Goal: Book appointment/travel/reservation

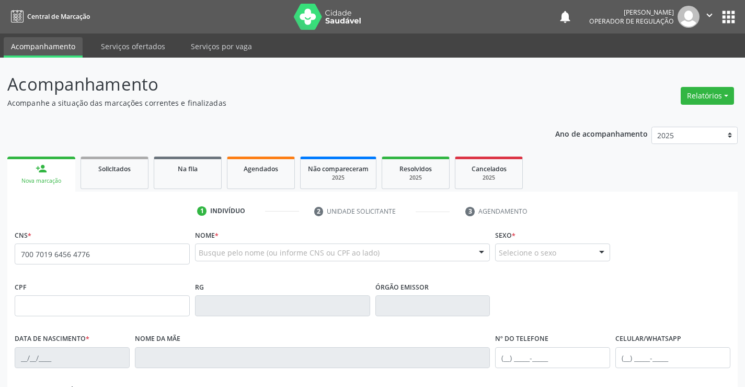
type input "700 7019 6456 4776"
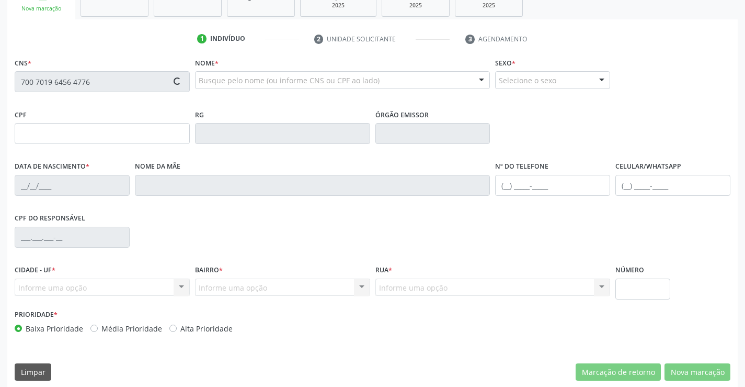
scroll to position [180, 0]
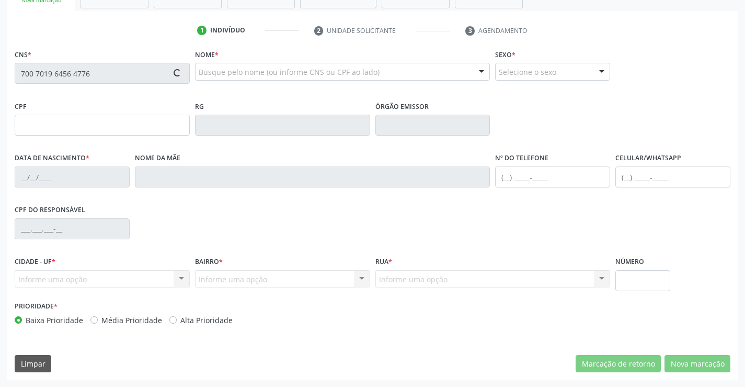
type input "0[DATE]"
type input "[PERSON_NAME]"
type input "[PHONE_NUMBER]"
type input "S/N"
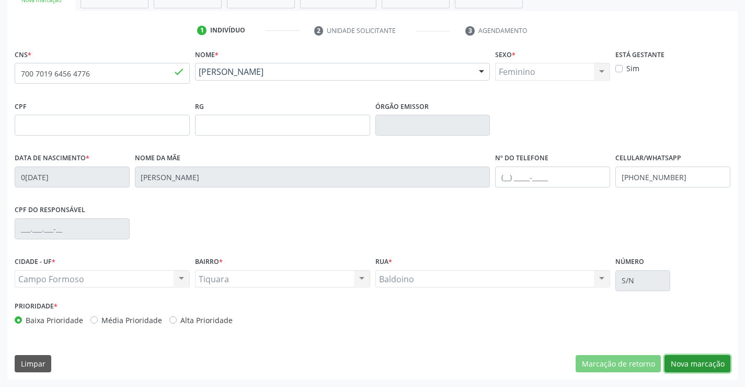
click at [685, 362] on button "Nova marcação" at bounding box center [698, 364] width 66 height 18
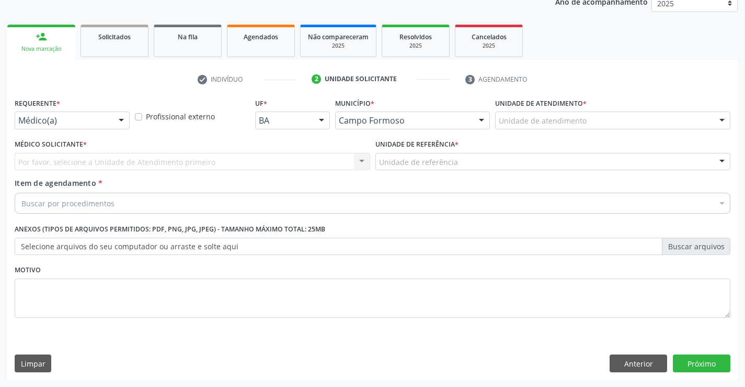
scroll to position [132, 0]
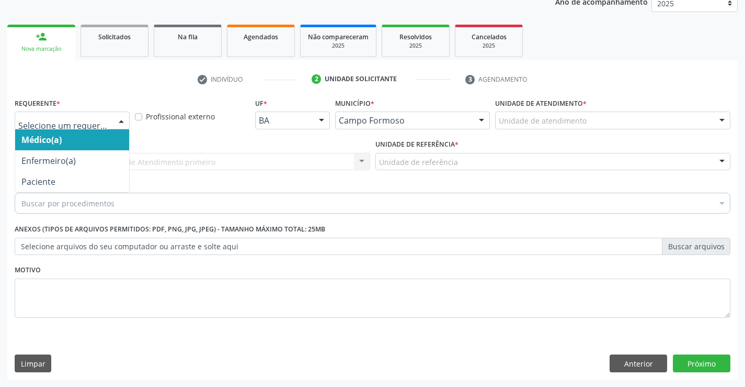
click at [113, 121] on div at bounding box center [121, 121] width 16 height 18
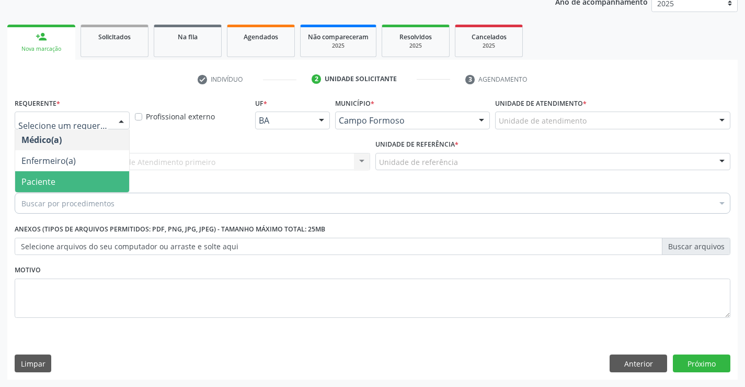
click at [63, 184] on span "Paciente" at bounding box center [72, 181] width 114 height 21
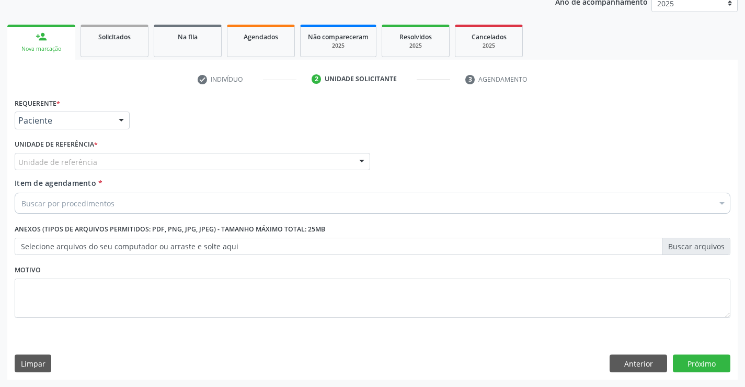
click at [156, 161] on div "Unidade de referência" at bounding box center [193, 162] width 356 height 18
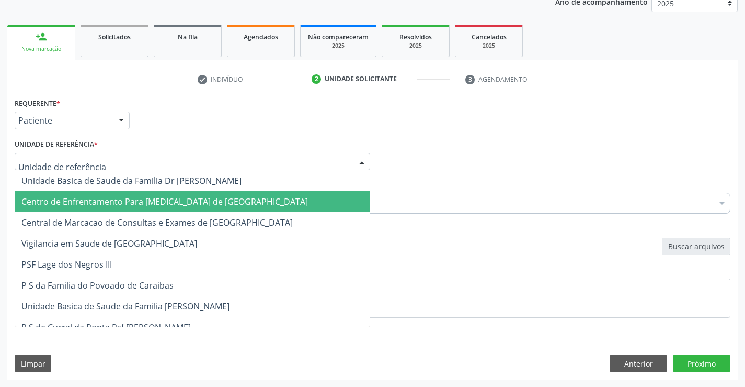
click at [154, 206] on span "Centro de Enfrentamento Para [MEDICAL_DATA] de [GEOGRAPHIC_DATA]" at bounding box center [164, 202] width 287 height 12
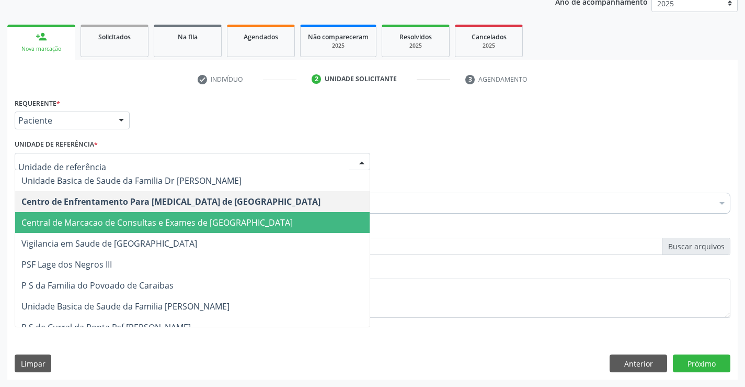
click at [162, 217] on span "Central de Marcacao de Consultas e Exames de [GEOGRAPHIC_DATA]" at bounding box center [156, 223] width 271 height 12
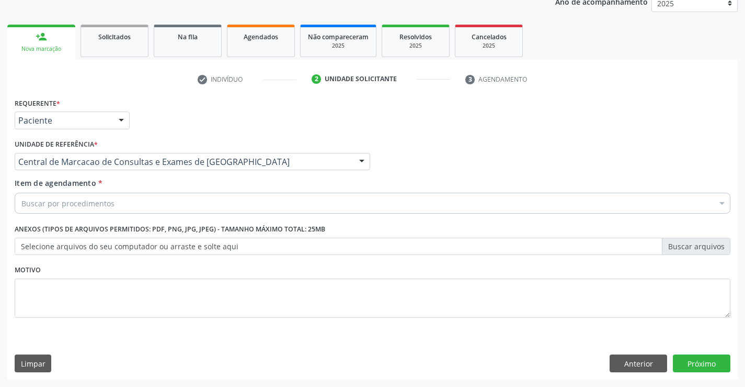
click at [174, 208] on div "Buscar por procedimentos" at bounding box center [373, 202] width 716 height 21
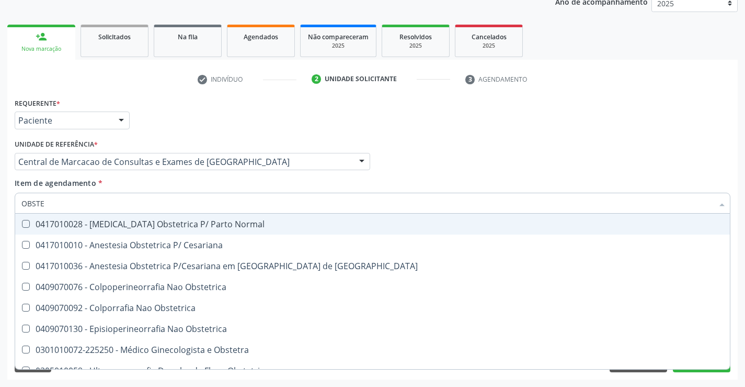
type input "OBSTET"
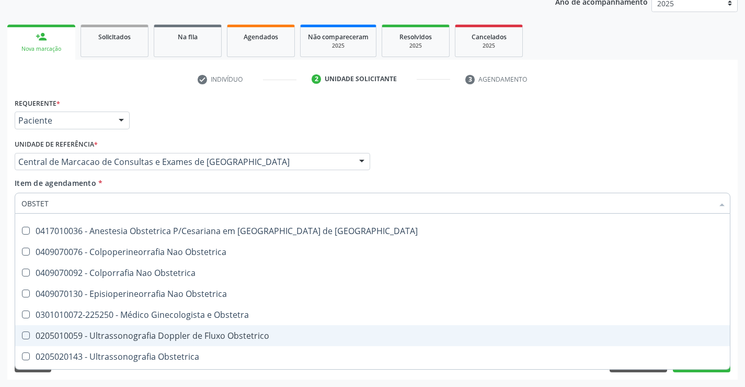
scroll to position [54, 0]
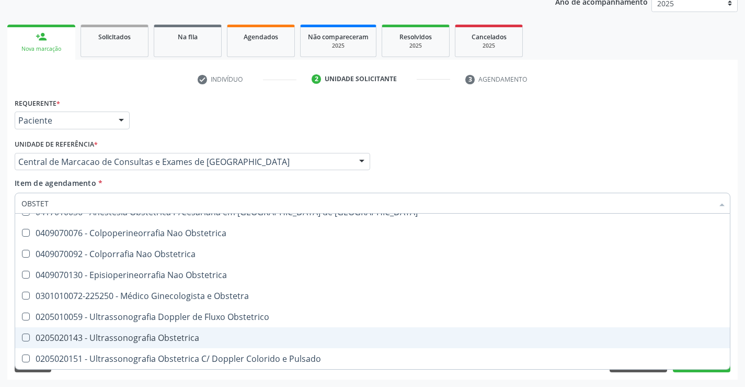
click at [247, 334] on div "0205020143 - Ultrassonografia Obstetrica" at bounding box center [372, 337] width 702 height 8
checkbox Obstetrica "true"
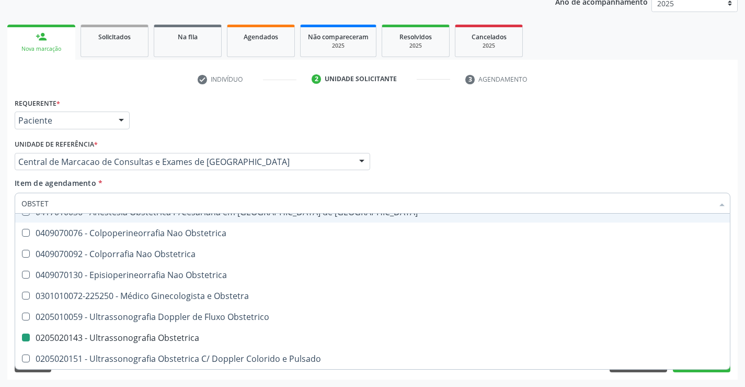
click at [489, 137] on div "Médico Solicitante Por favor, selecione a Unidade de Atendimento primeiro Nenhu…" at bounding box center [372, 157] width 721 height 41
checkbox Cesariana "true"
checkbox Obstetrica "false"
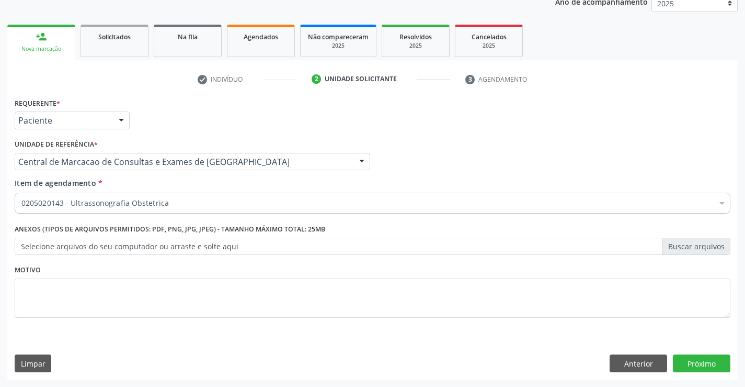
scroll to position [0, 0]
click at [709, 369] on button "Próximo" at bounding box center [702, 363] width 58 height 18
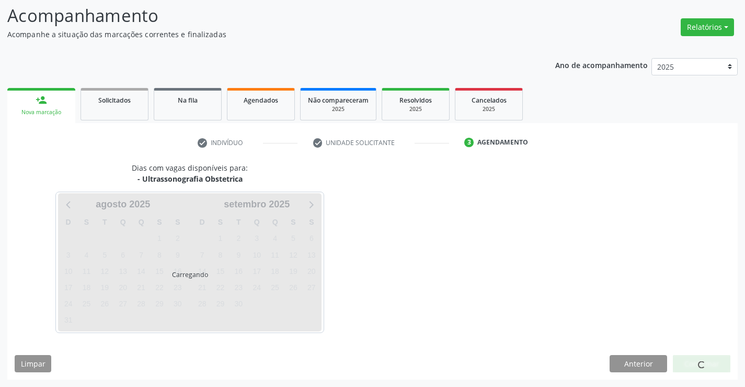
scroll to position [69, 0]
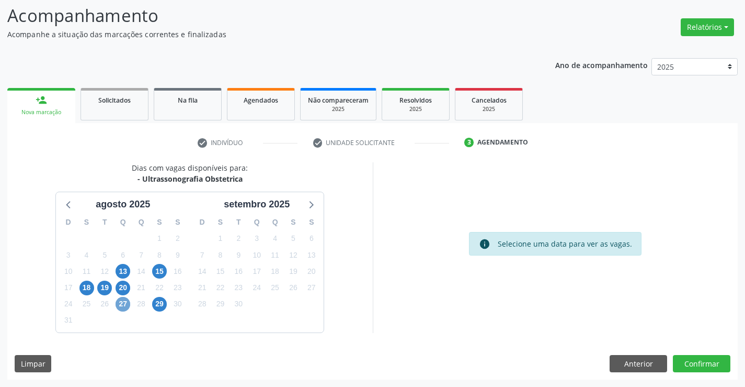
click at [126, 308] on span "27" at bounding box center [123, 304] width 15 height 15
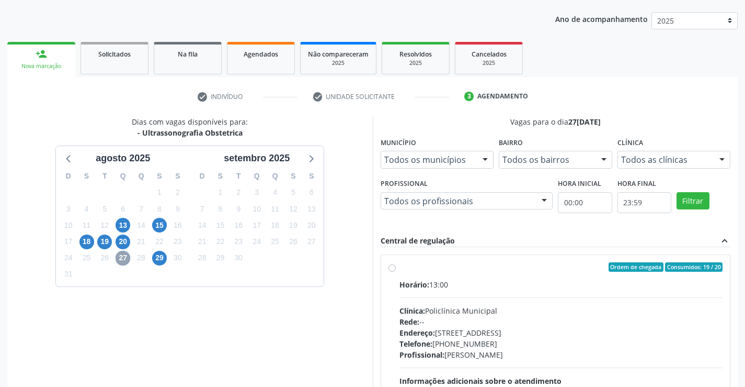
scroll to position [220, 0]
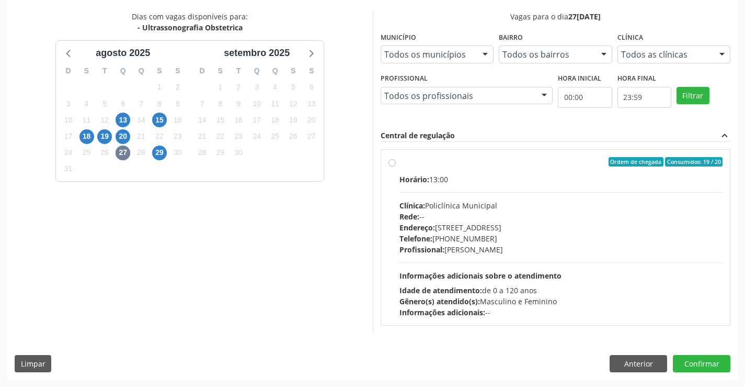
click at [435, 207] on div "Clínica: Policlínica Municipal" at bounding box center [562, 205] width 324 height 11
click at [396, 166] on input "Ordem de chegada Consumidos: 19 / 20 Horário: 13:00 Clínica: Policlínica Munici…" at bounding box center [392, 161] width 7 height 9
radio input "true"
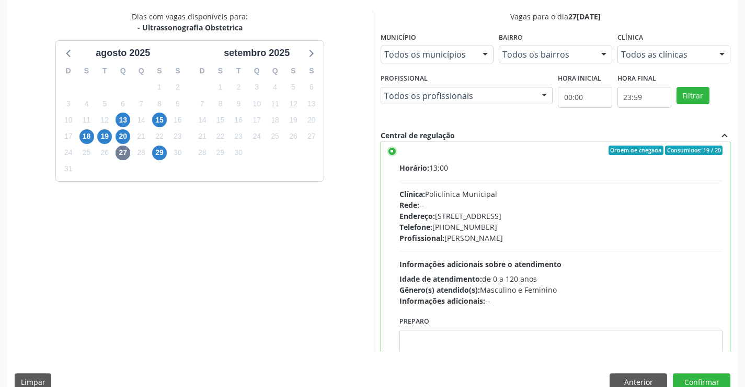
scroll to position [0, 0]
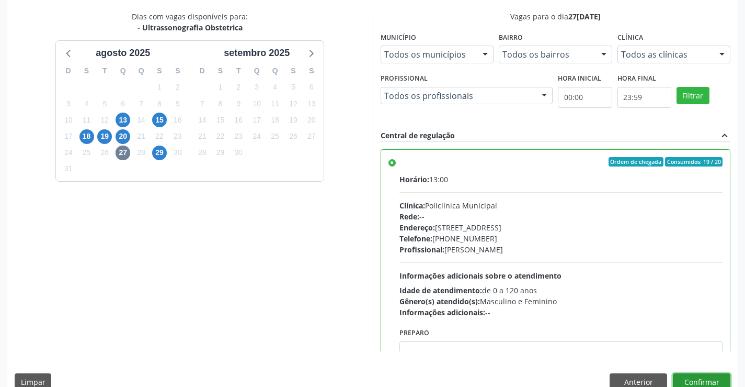
click at [679, 383] on button "Confirmar" at bounding box center [702, 382] width 58 height 18
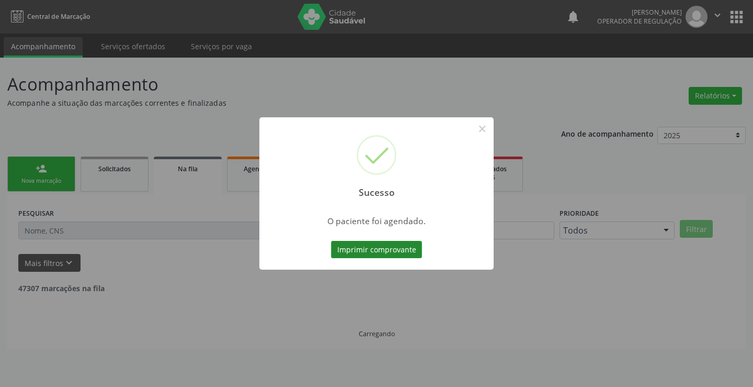
click at [393, 252] on button "Imprimir comprovante" at bounding box center [376, 250] width 91 height 18
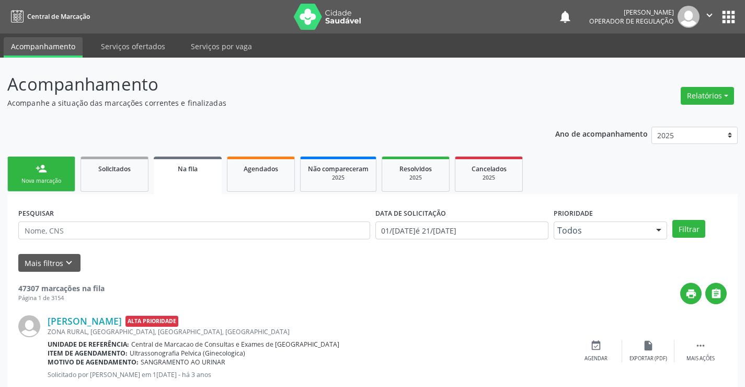
click at [55, 178] on div "Nova marcação" at bounding box center [41, 181] width 52 height 8
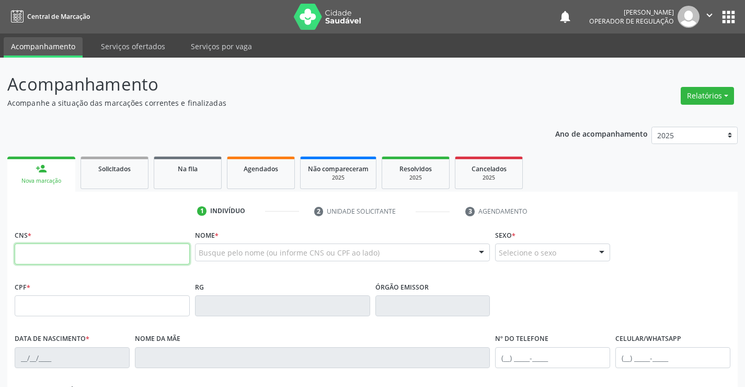
click at [86, 257] on input "text" at bounding box center [102, 253] width 175 height 21
type input "700 4035 2672 6850"
type input "02375574"
type input "[DATE]"
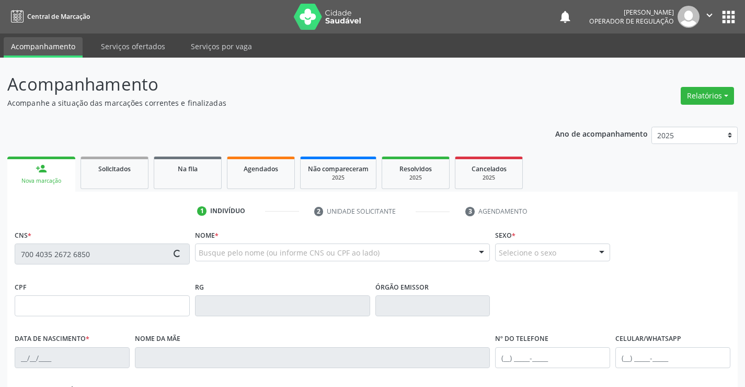
type input "[PHONE_NUMBER]"
type input "427.262.715-53"
type input "SN"
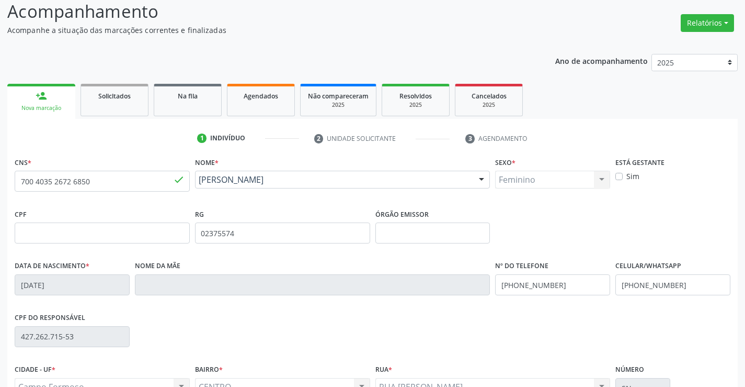
scroll to position [180, 0]
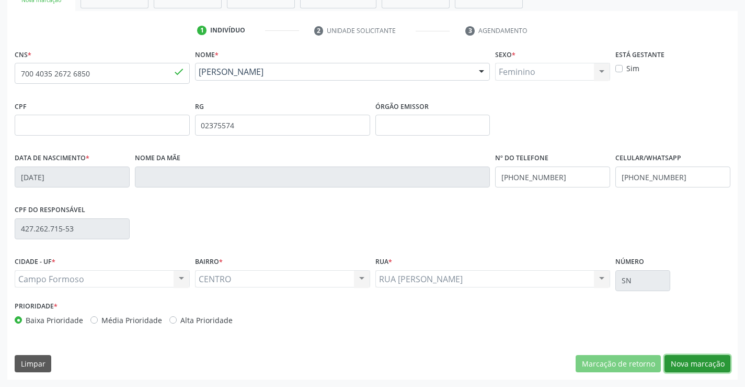
click at [692, 362] on button "Nova marcação" at bounding box center [698, 364] width 66 height 18
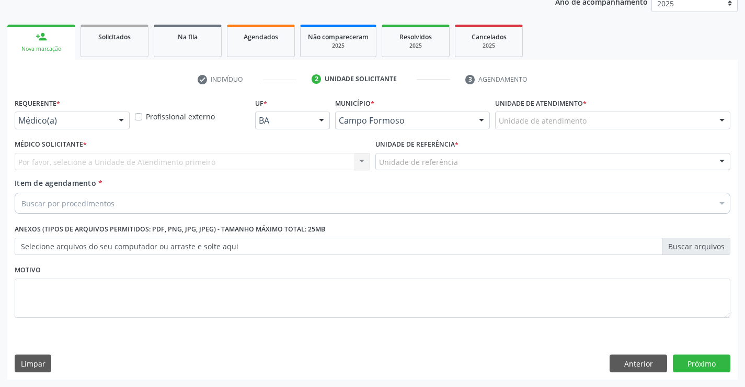
click at [110, 137] on div "Médico Solicitante * Por favor, selecione a Unidade de Atendimento primeiro Nen…" at bounding box center [193, 153] width 356 height 33
click at [114, 122] on div at bounding box center [121, 121] width 16 height 18
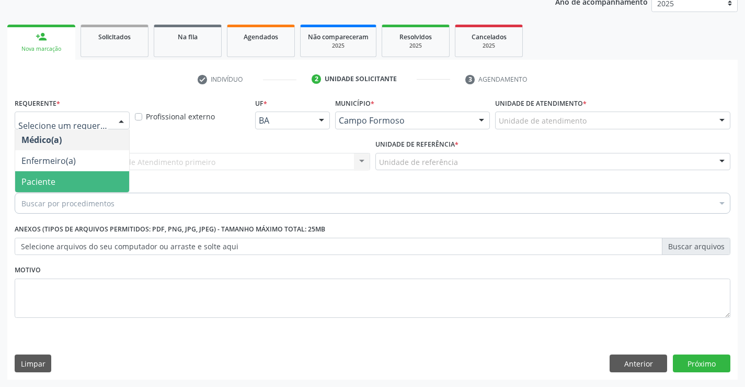
click at [67, 178] on span "Paciente" at bounding box center [72, 181] width 114 height 21
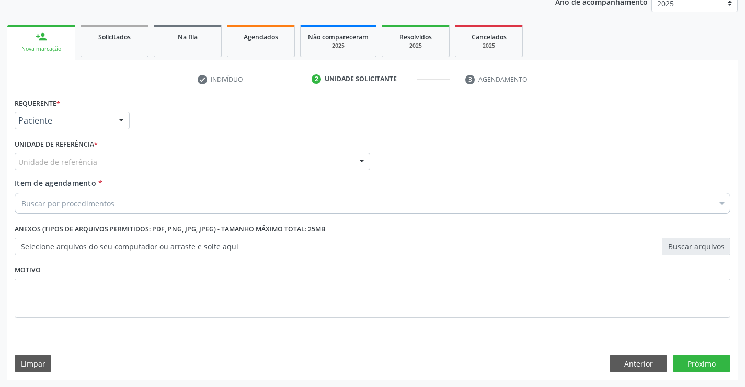
click at [165, 164] on div "Unidade de referência" at bounding box center [193, 162] width 356 height 18
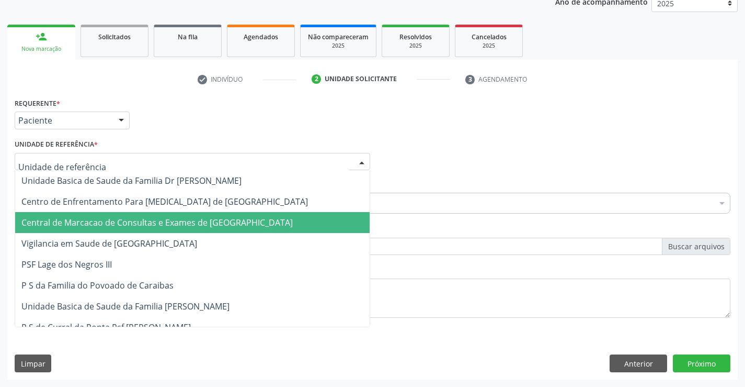
click at [169, 213] on span "Central de Marcacao de Consultas e Exames de [GEOGRAPHIC_DATA]" at bounding box center [192, 222] width 355 height 21
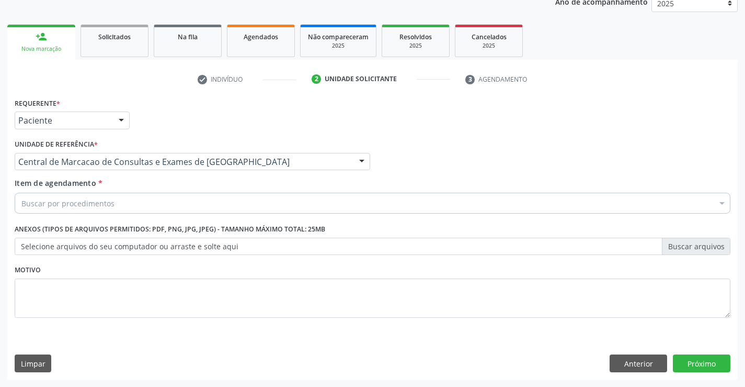
click at [191, 199] on div "Buscar por procedimentos" at bounding box center [373, 202] width 716 height 21
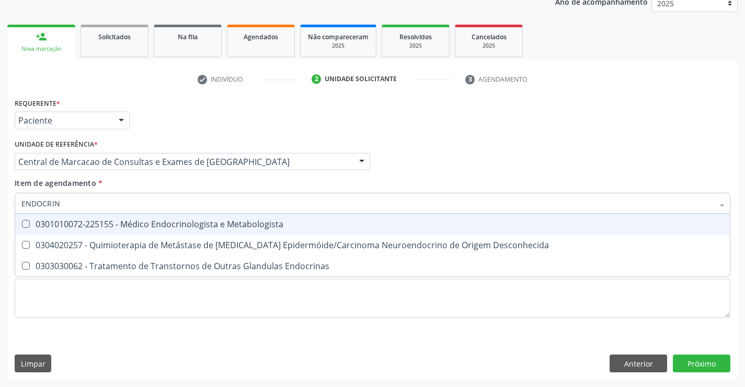
type input "ENDOCRINO"
click at [189, 223] on div "0301010072-225155 - Médico Endocrinologista e Metabologista" at bounding box center [372, 224] width 702 height 8
checkbox Metabologista "true"
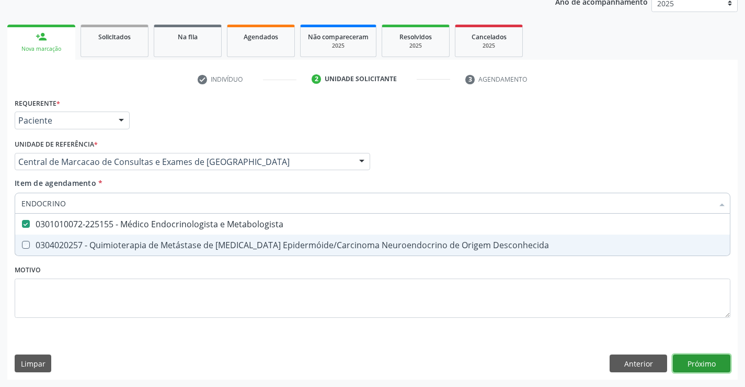
click at [705, 357] on div "Requerente * Paciente Médico(a) Enfermeiro(a) Paciente Nenhum resultado encontr…" at bounding box center [372, 237] width 731 height 284
checkbox Desconhecida "true"
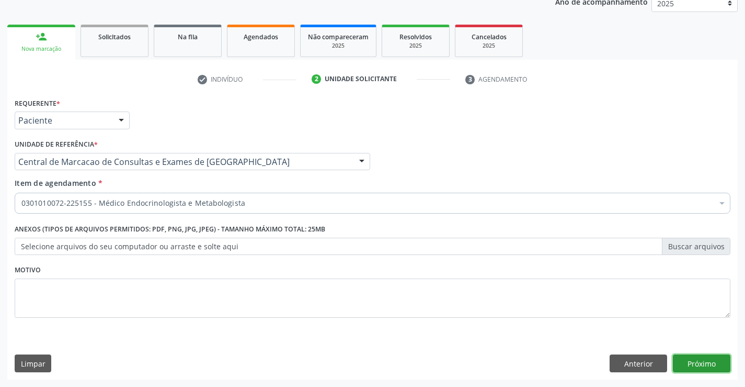
click at [695, 362] on button "Próximo" at bounding box center [702, 363] width 58 height 18
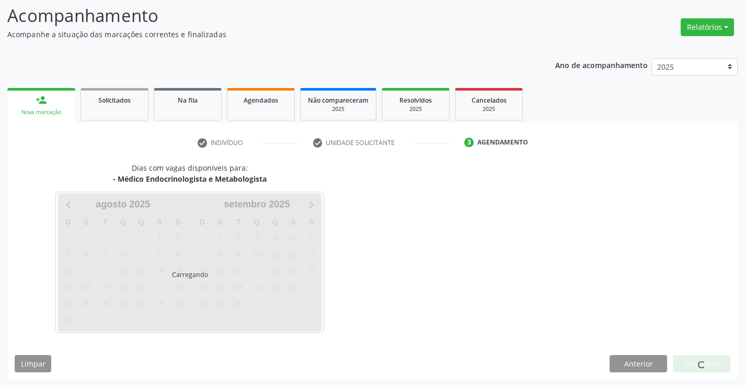
scroll to position [69, 0]
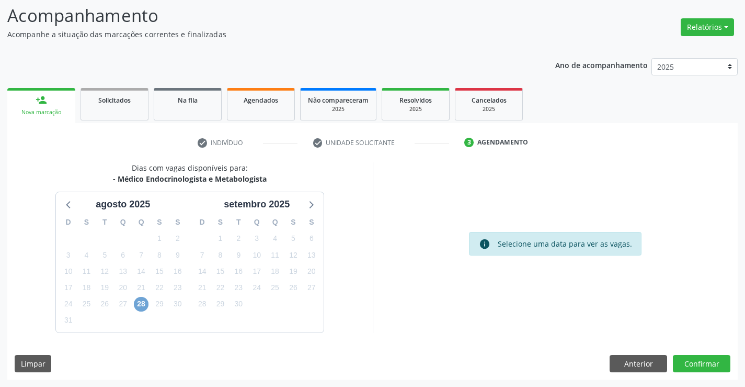
click at [140, 300] on span "28" at bounding box center [141, 304] width 15 height 15
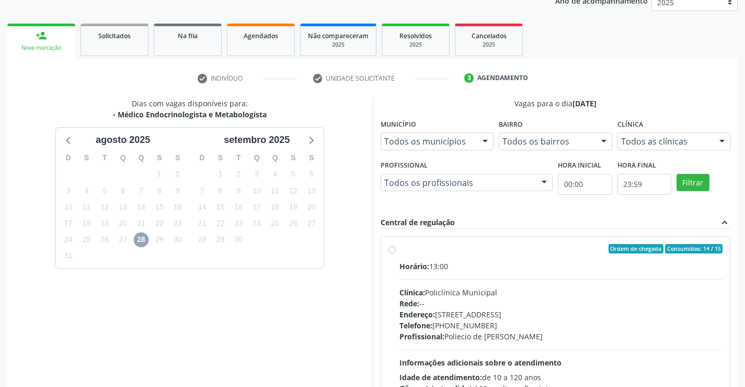
scroll to position [220, 0]
